Goal: Find specific page/section: Find specific page/section

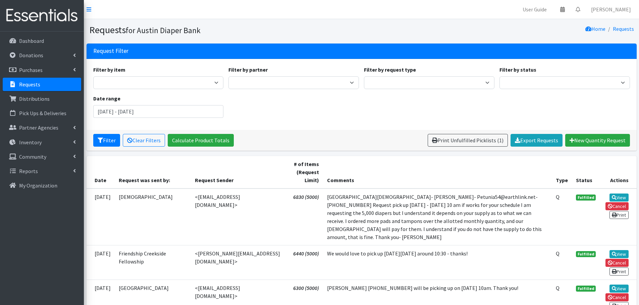
click at [27, 81] on p "Requests" at bounding box center [29, 84] width 21 height 7
click at [24, 85] on p "Requests" at bounding box center [29, 84] width 21 height 7
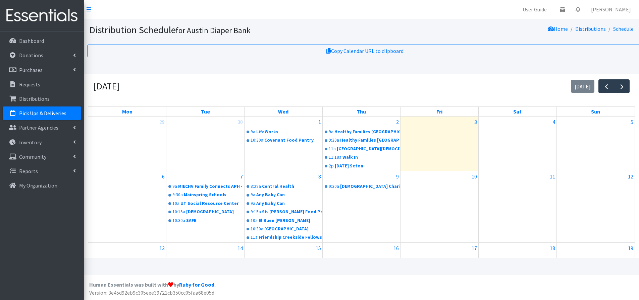
click at [41, 115] on p "Pick Ups & Deliveries" at bounding box center [42, 113] width 47 height 7
